Goal: Task Accomplishment & Management: Manage account settings

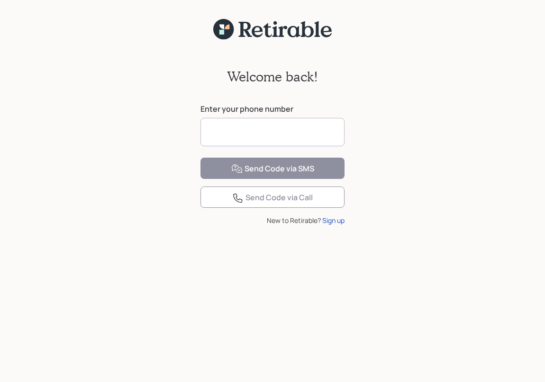
click at [290, 128] on input at bounding box center [272, 132] width 144 height 28
type input "**********"
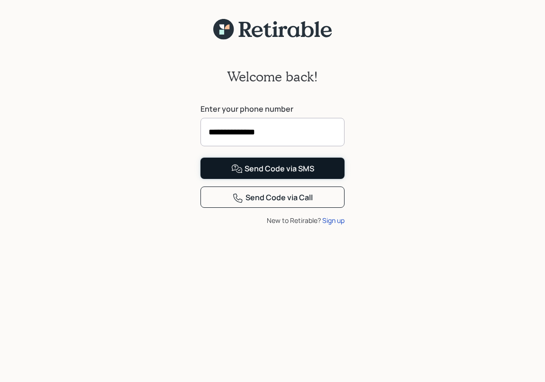
click at [226, 179] on button "Send Code via SMS" at bounding box center [272, 168] width 144 height 21
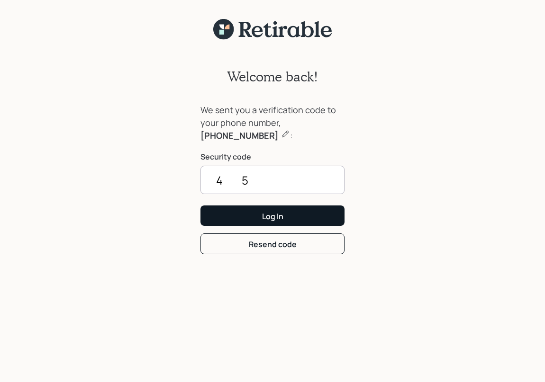
type input "4"
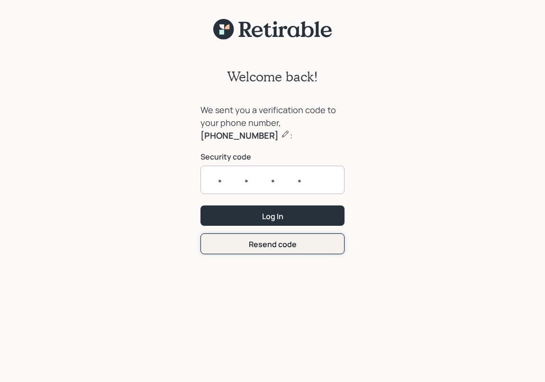
click at [267, 242] on form "We sent you a verification code to your phone number, 949-413-7913 : Security c…" at bounding box center [272, 179] width 144 height 151
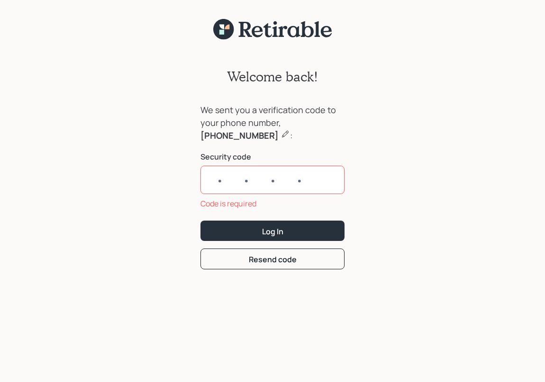
click at [255, 185] on input "text" at bounding box center [272, 180] width 144 height 28
click at [283, 208] on div "Code is required" at bounding box center [272, 203] width 144 height 11
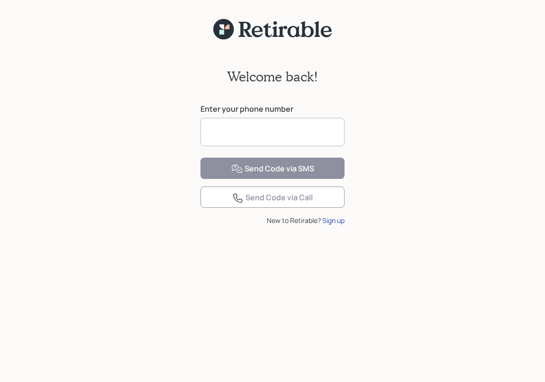
click at [272, 127] on input at bounding box center [272, 132] width 144 height 28
type input "**********"
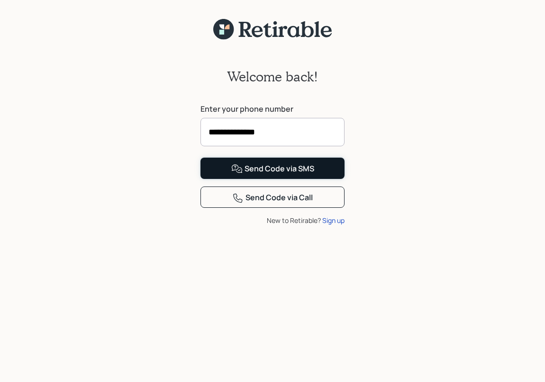
click at [213, 179] on button "Send Code via SMS" at bounding box center [272, 168] width 144 height 21
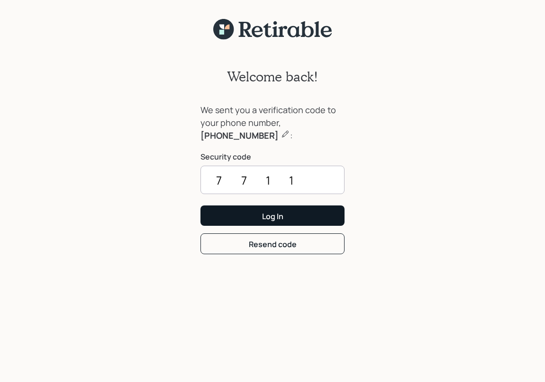
type input "7711"
click at [249, 216] on button "Log In" at bounding box center [272, 216] width 144 height 20
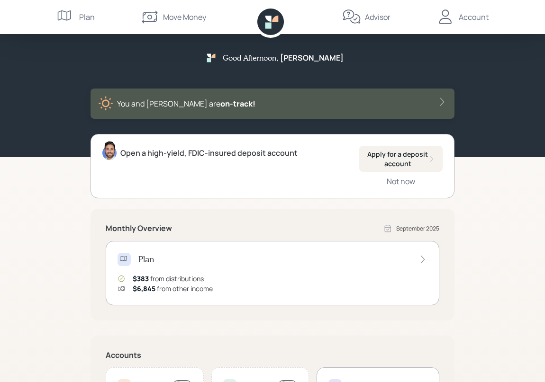
click at [478, 16] on div "Account" at bounding box center [474, 16] width 30 height 11
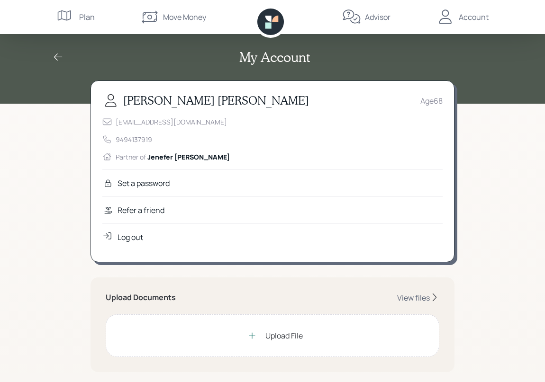
click at [127, 236] on div "Log out" at bounding box center [131, 237] width 26 height 11
